Goal: Task Accomplishment & Management: Manage account settings

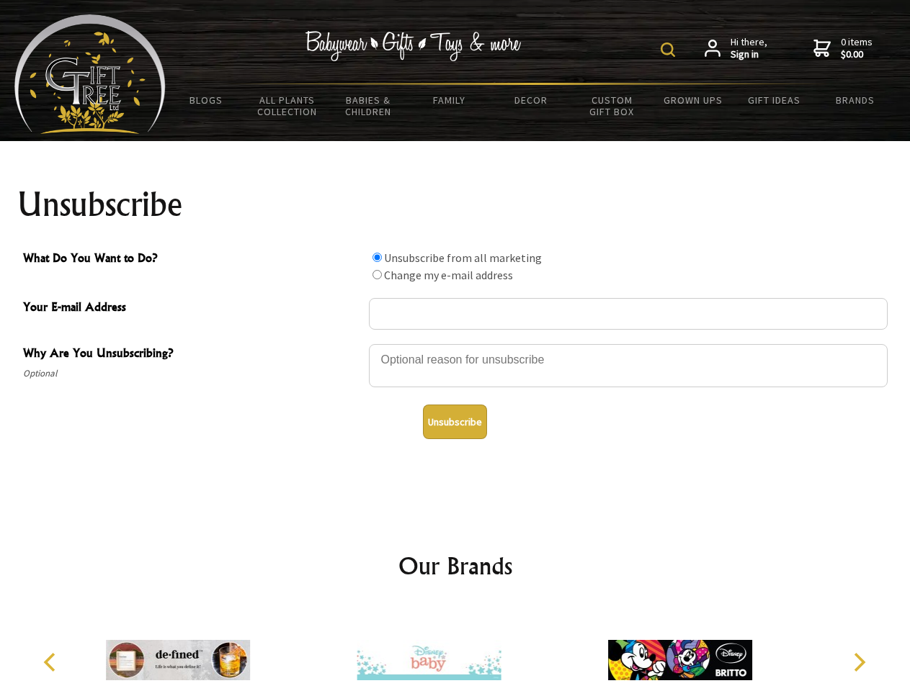
click at [670, 50] on img at bounding box center [667, 49] width 14 height 14
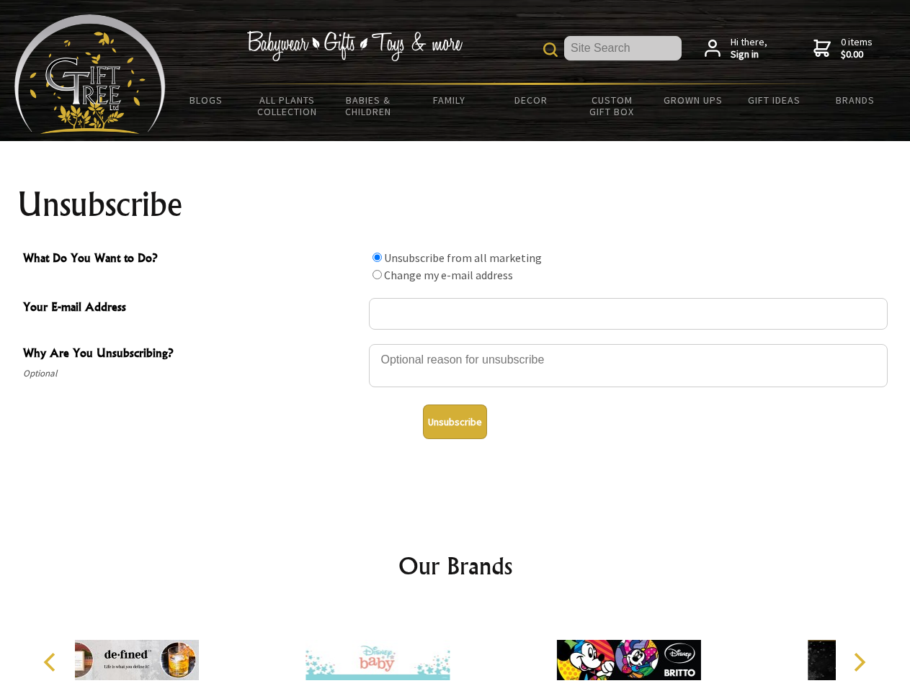
click at [455, 343] on div at bounding box center [628, 368] width 518 height 50
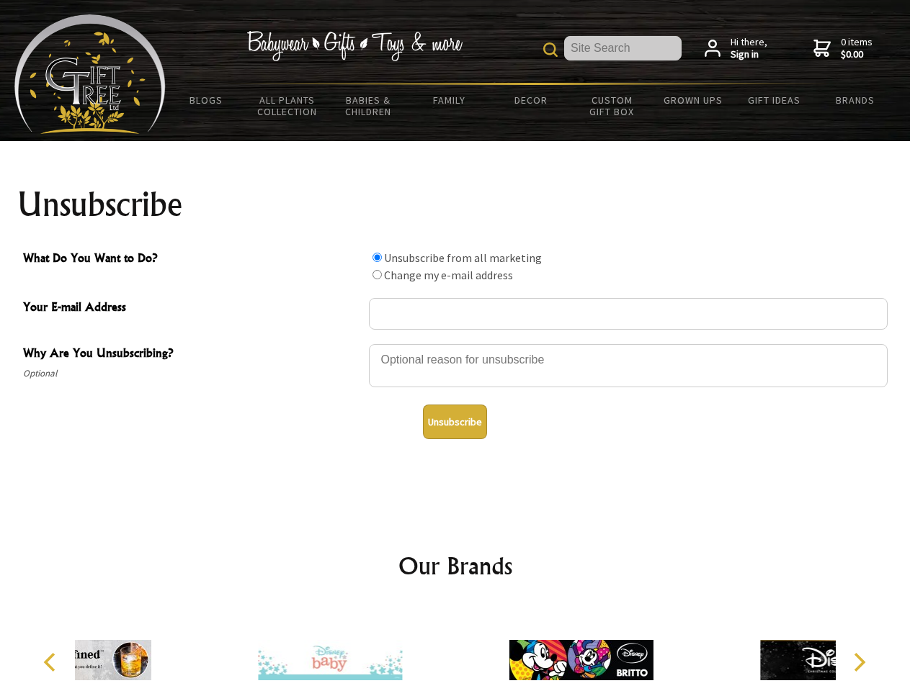
click at [377, 257] on input "What Do You Want to Do?" at bounding box center [376, 257] width 9 height 9
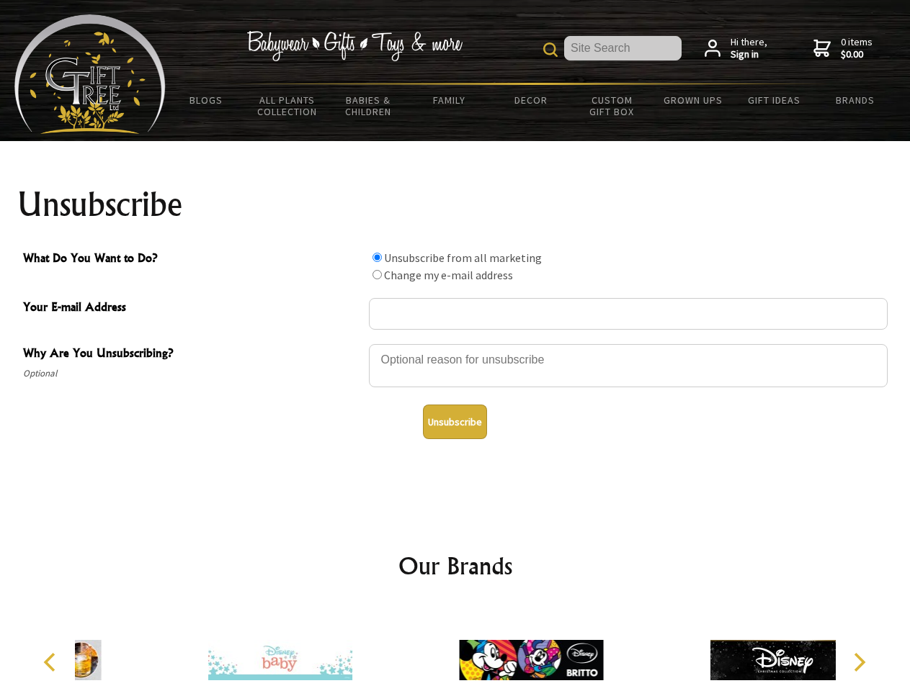
click at [377, 274] on input "What Do You Want to Do?" at bounding box center [376, 274] width 9 height 9
radio input "true"
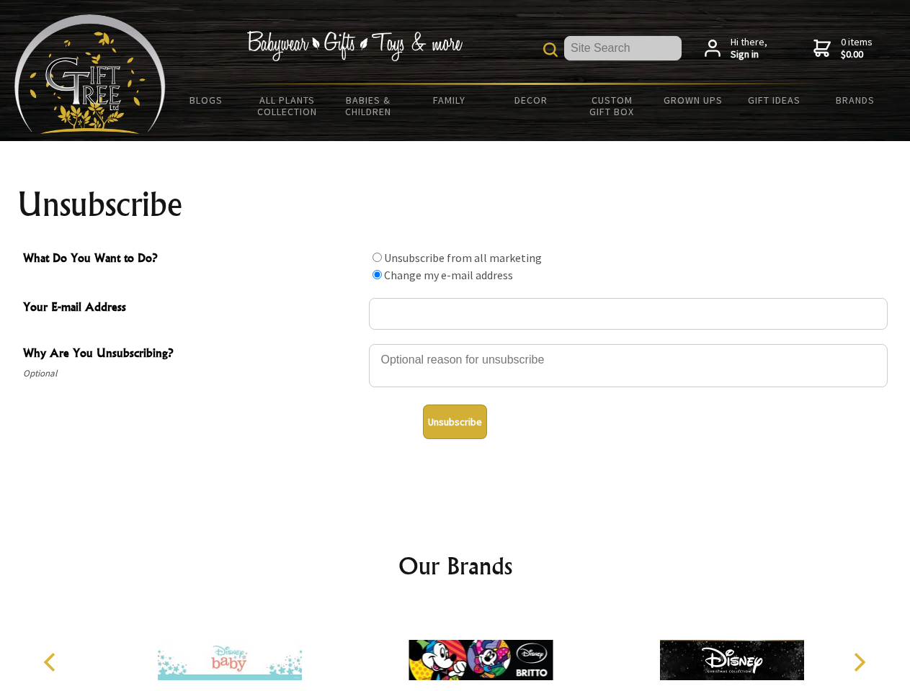
click at [454, 422] on button "Unsubscribe" at bounding box center [455, 422] width 64 height 35
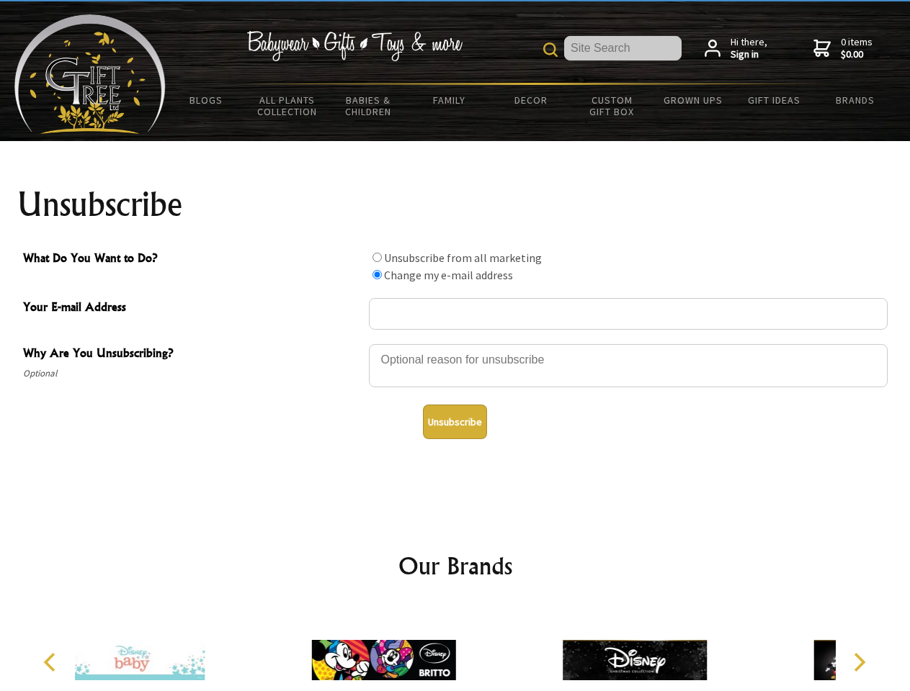
click at [455, 649] on img at bounding box center [384, 660] width 144 height 108
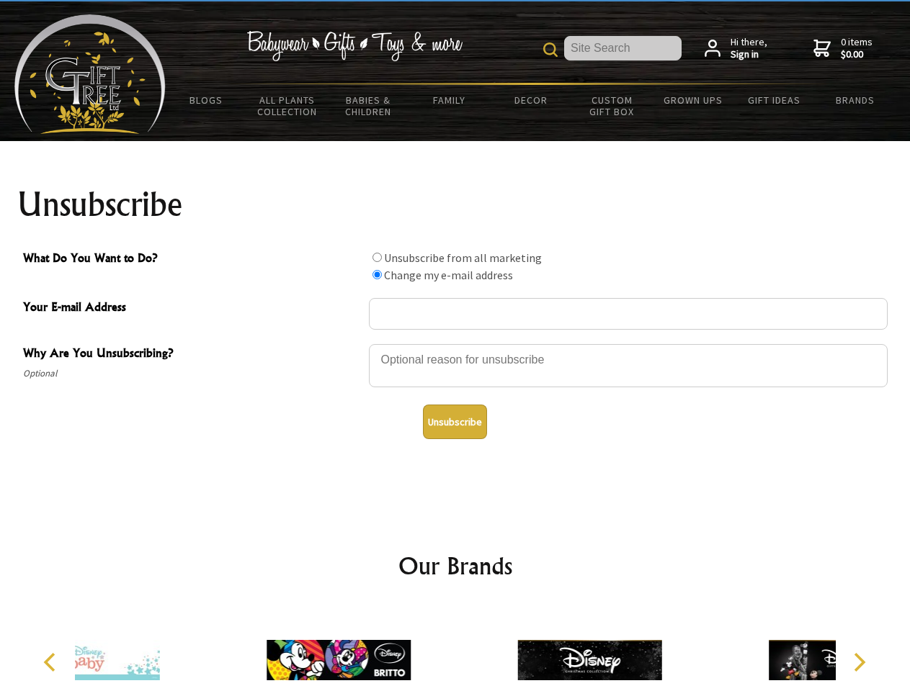
click at [52, 663] on icon "Previous" at bounding box center [51, 662] width 19 height 19
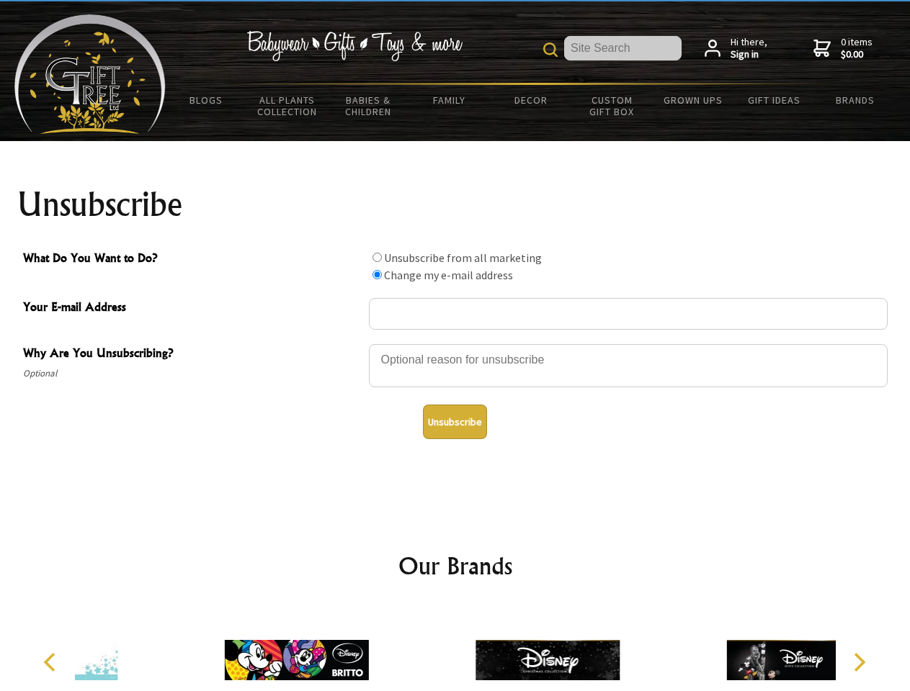
click at [858, 663] on icon "Next" at bounding box center [857, 662] width 19 height 19
